Goal: Task Accomplishment & Management: Complete application form

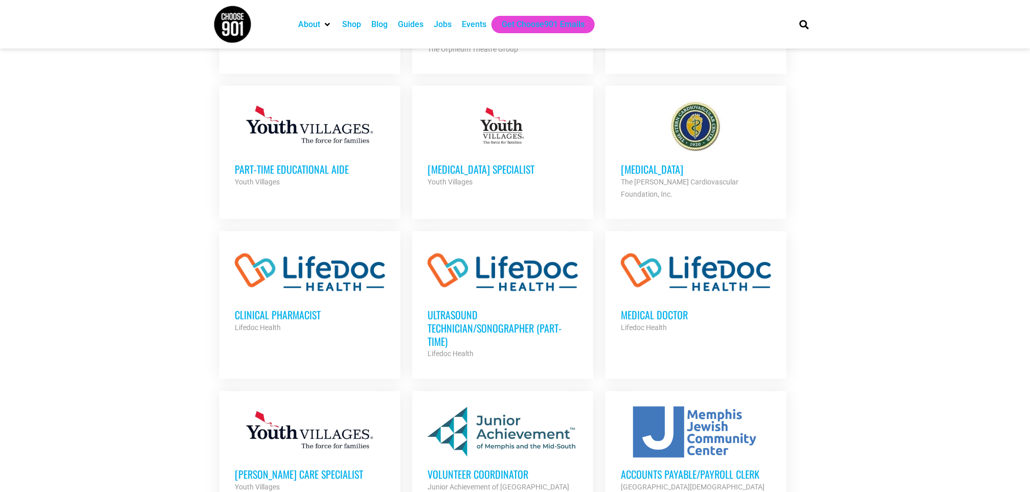
scroll to position [767, 0]
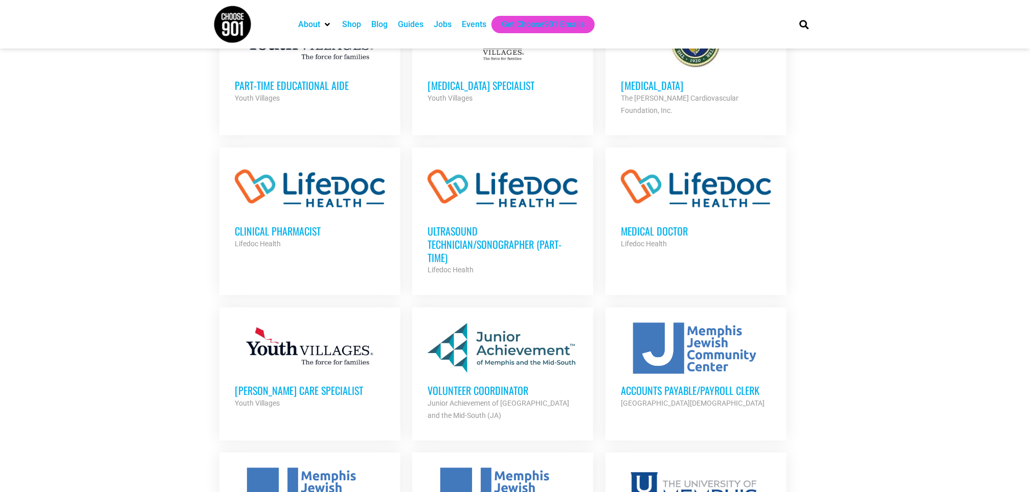
click at [517, 329] on div at bounding box center [502, 348] width 150 height 51
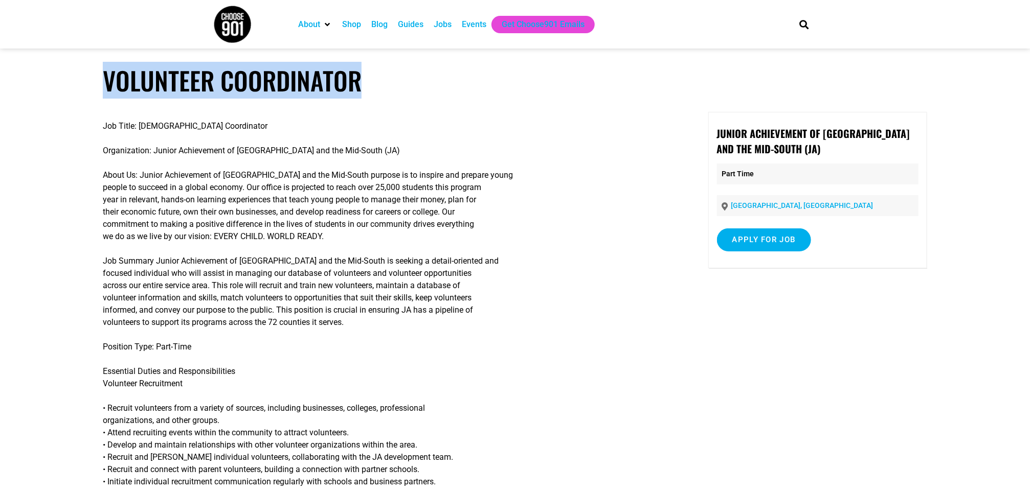
drag, startPoint x: 365, startPoint y: 75, endPoint x: 86, endPoint y: 80, distance: 279.2
drag, startPoint x: 86, startPoint y: 80, endPoint x: 289, endPoint y: 81, distance: 203.0
copy h1 "Volunteer Coordinator"
